Goal: Find specific page/section: Find specific page/section

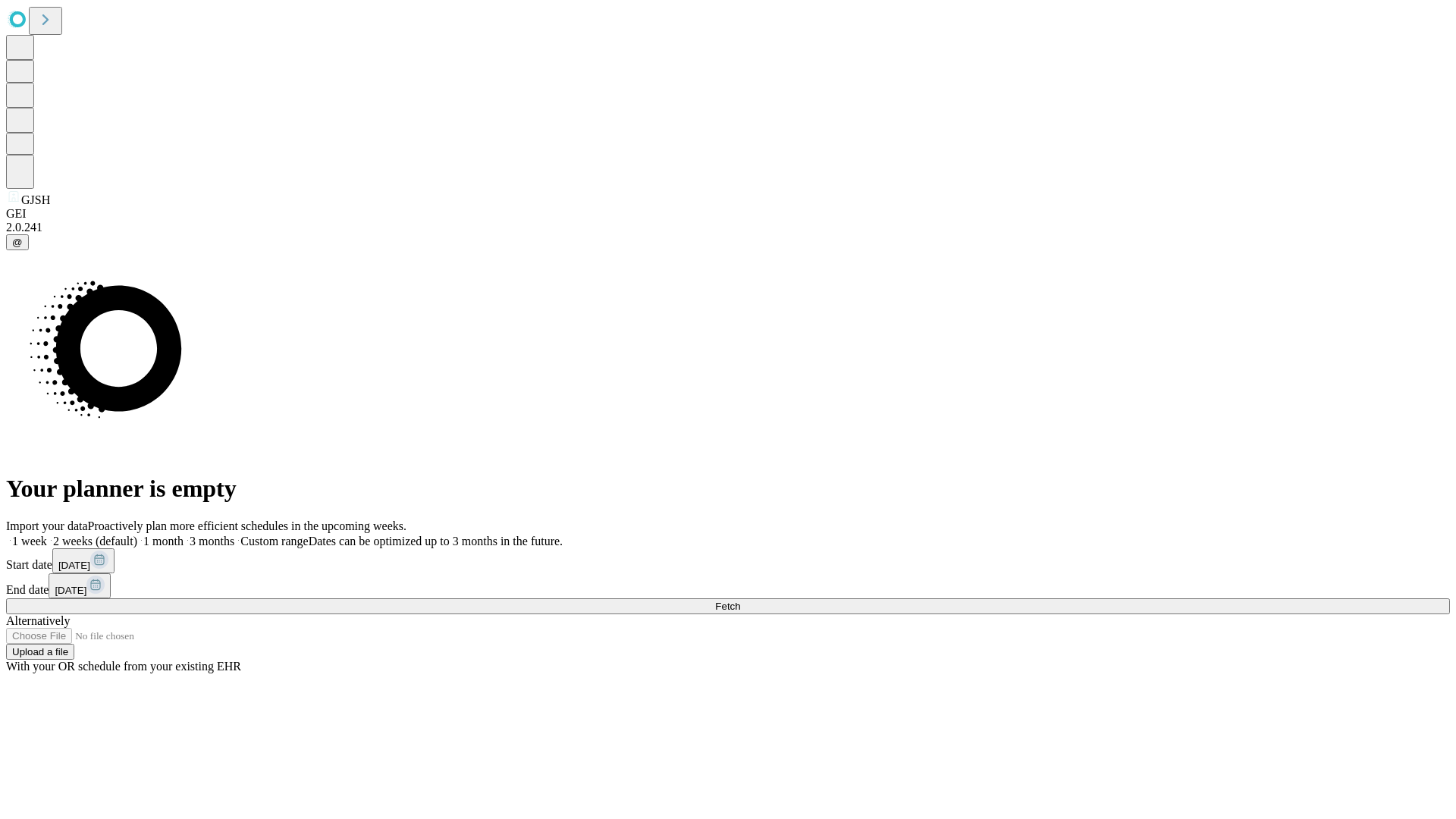
click at [740, 600] on span "Fetch" at bounding box center [727, 606] width 25 height 11
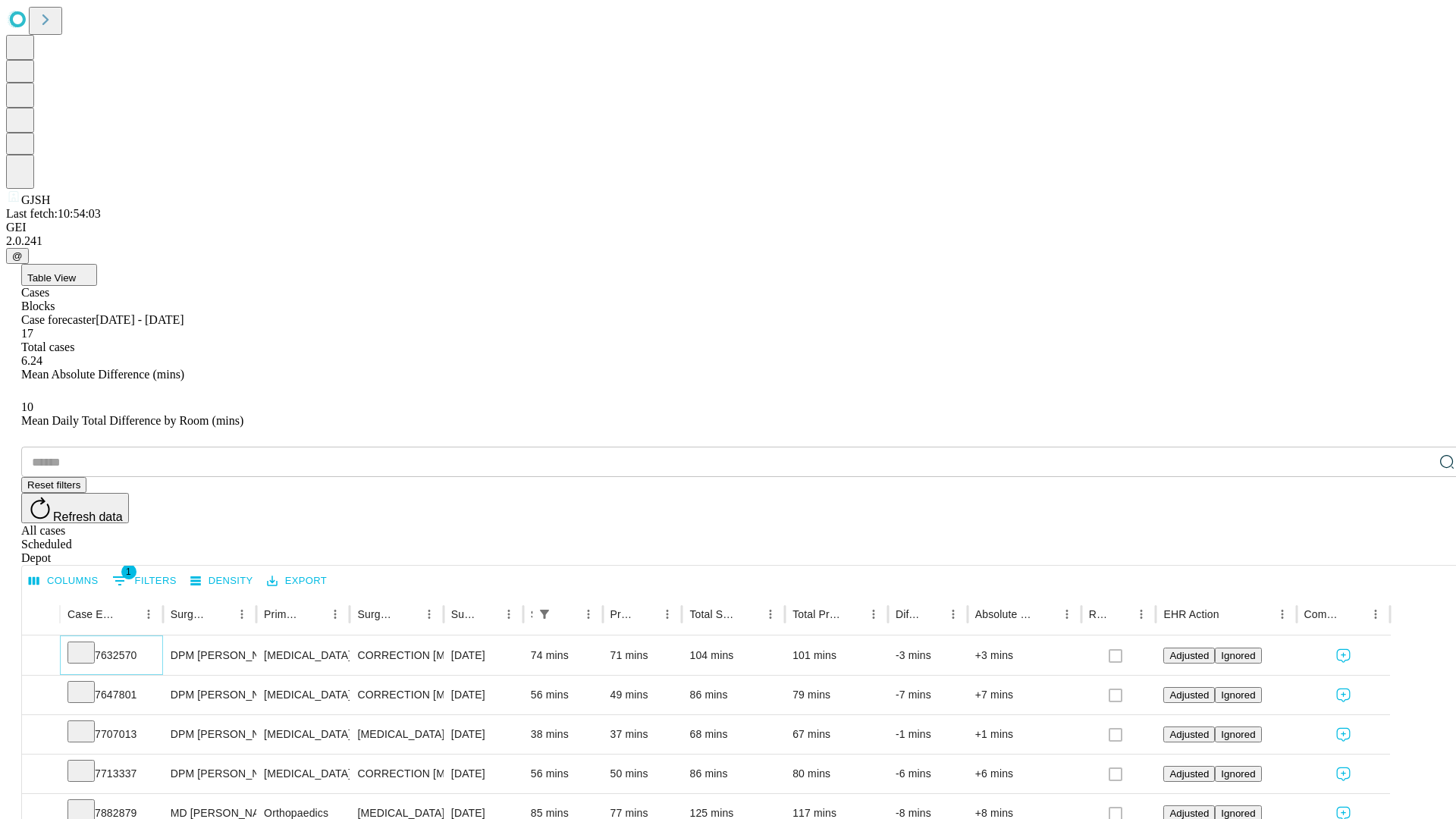
click at [89, 644] on icon at bounding box center [81, 651] width 15 height 15
